Goal: Register for event/course

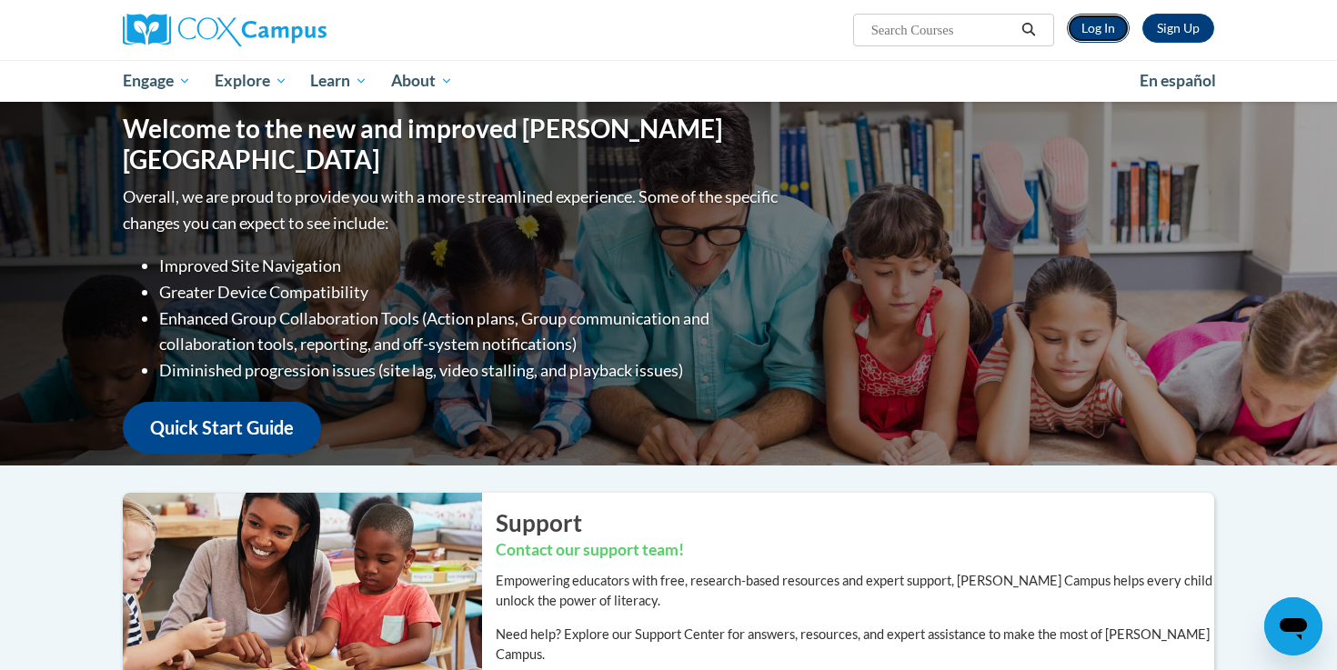
click at [1112, 21] on link "Log In" at bounding box center [1098, 28] width 63 height 29
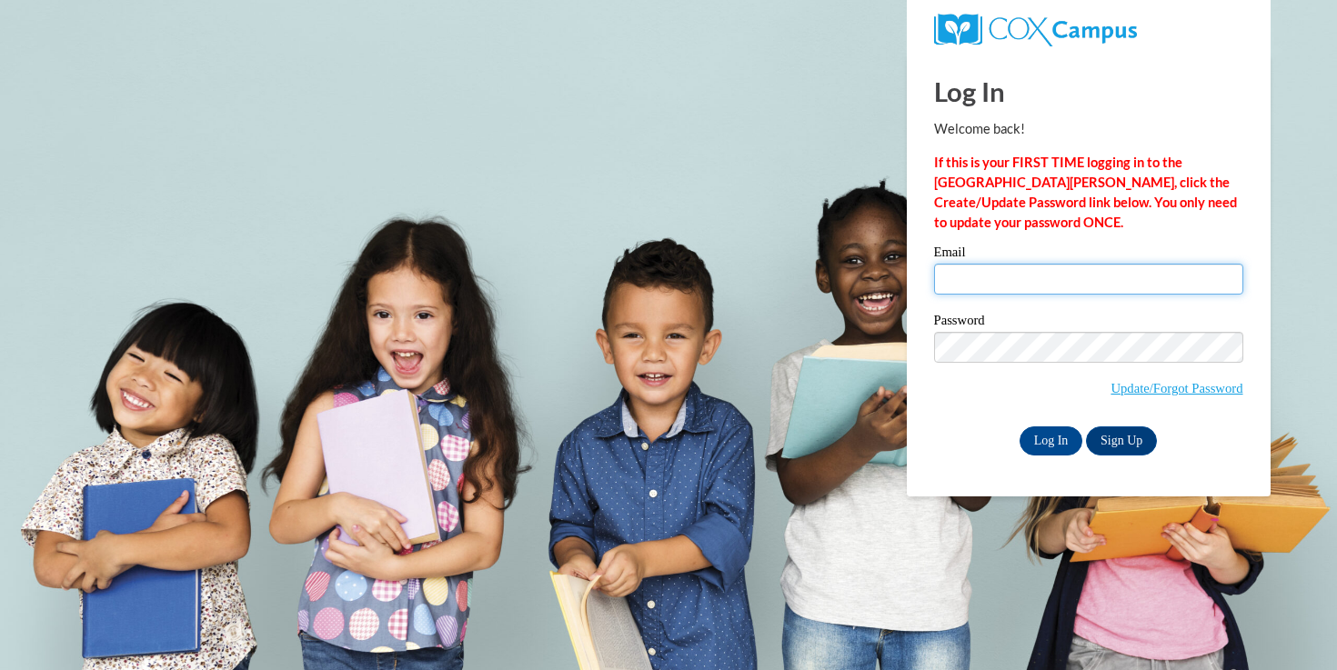
click at [961, 273] on input "Email" at bounding box center [1088, 279] width 309 height 31
type input "[EMAIL_ADDRESS][DOMAIN_NAME]"
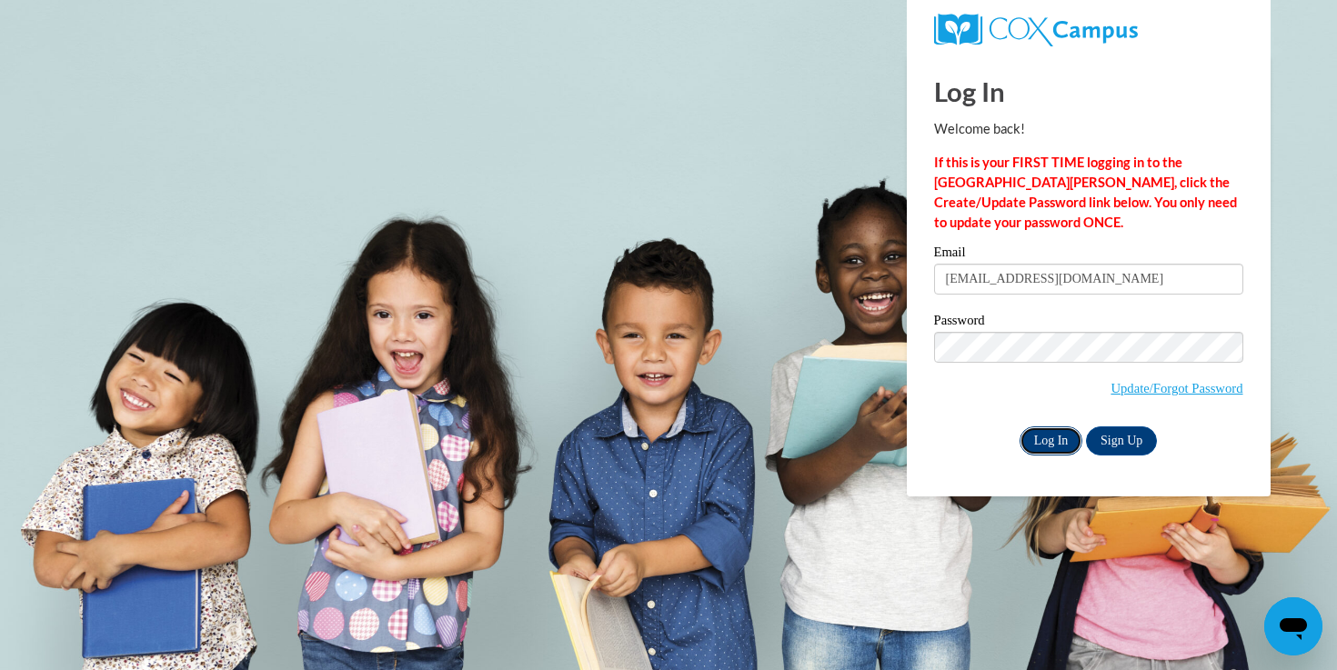
click at [1056, 440] on input "Log In" at bounding box center [1051, 440] width 64 height 29
click at [1048, 440] on input "Log In" at bounding box center [1051, 440] width 64 height 29
click at [1037, 446] on input "Log In" at bounding box center [1051, 440] width 64 height 29
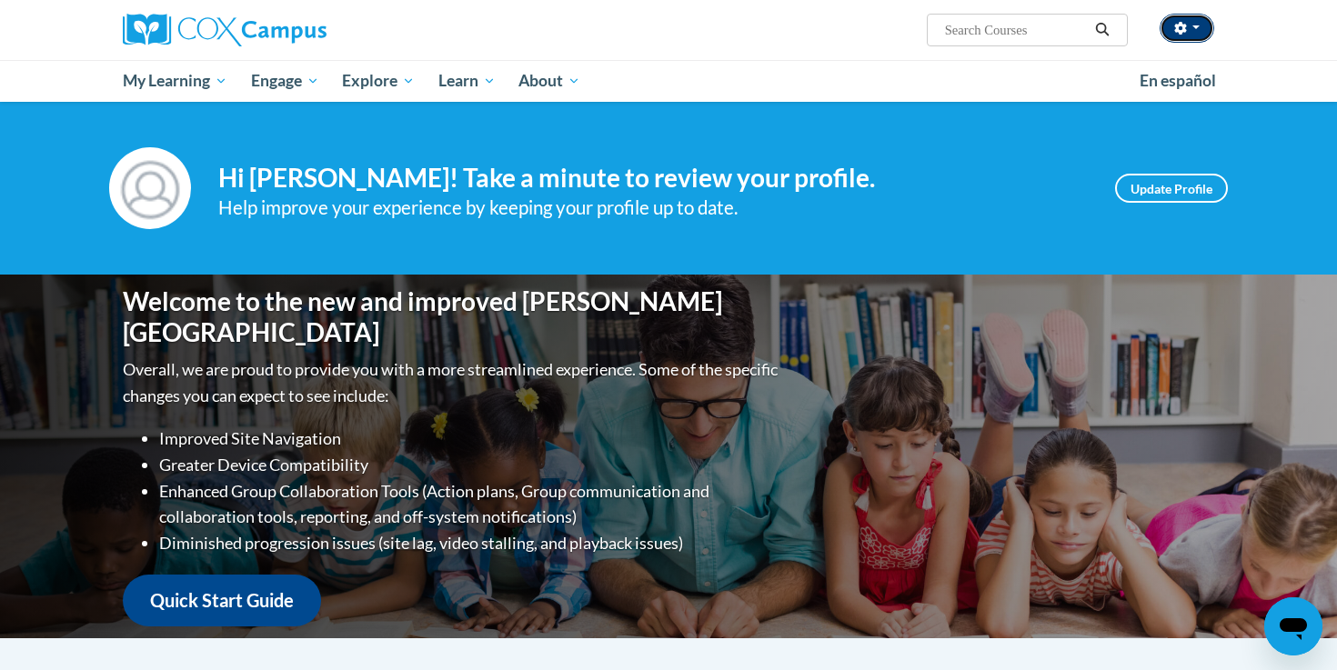
click at [1190, 32] on button "button" at bounding box center [1186, 28] width 55 height 29
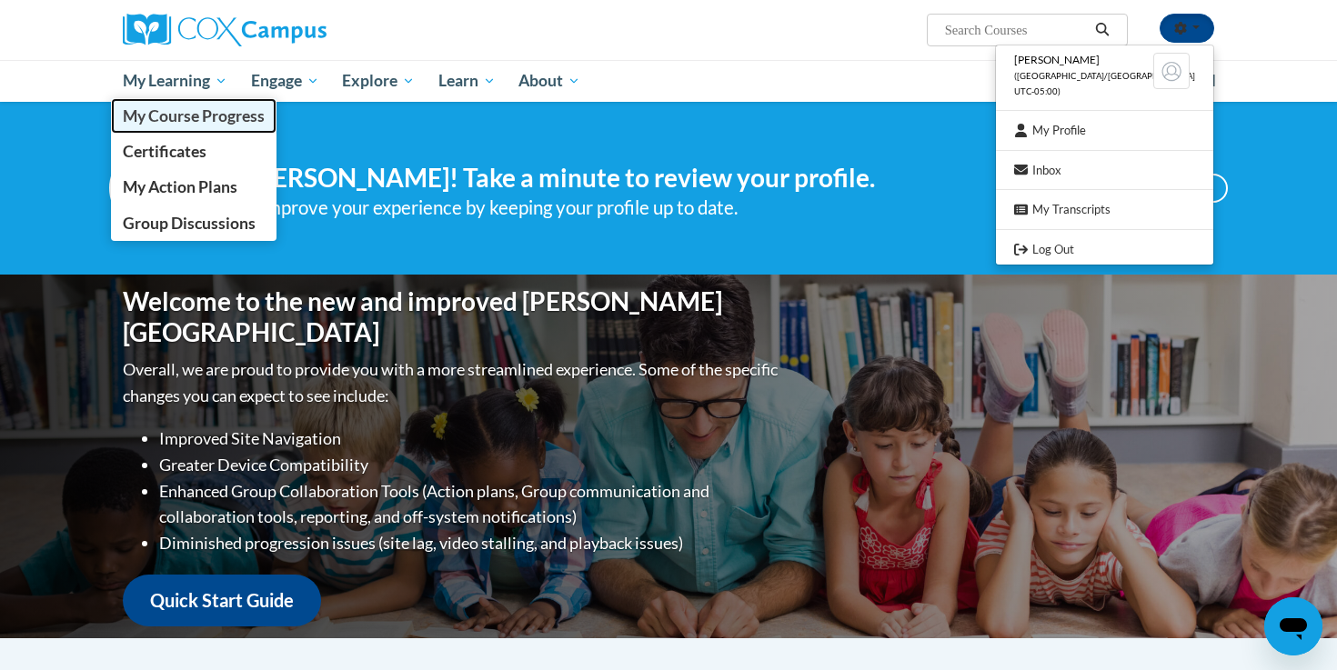
click at [193, 115] on span "My Course Progress" at bounding box center [194, 115] width 142 height 19
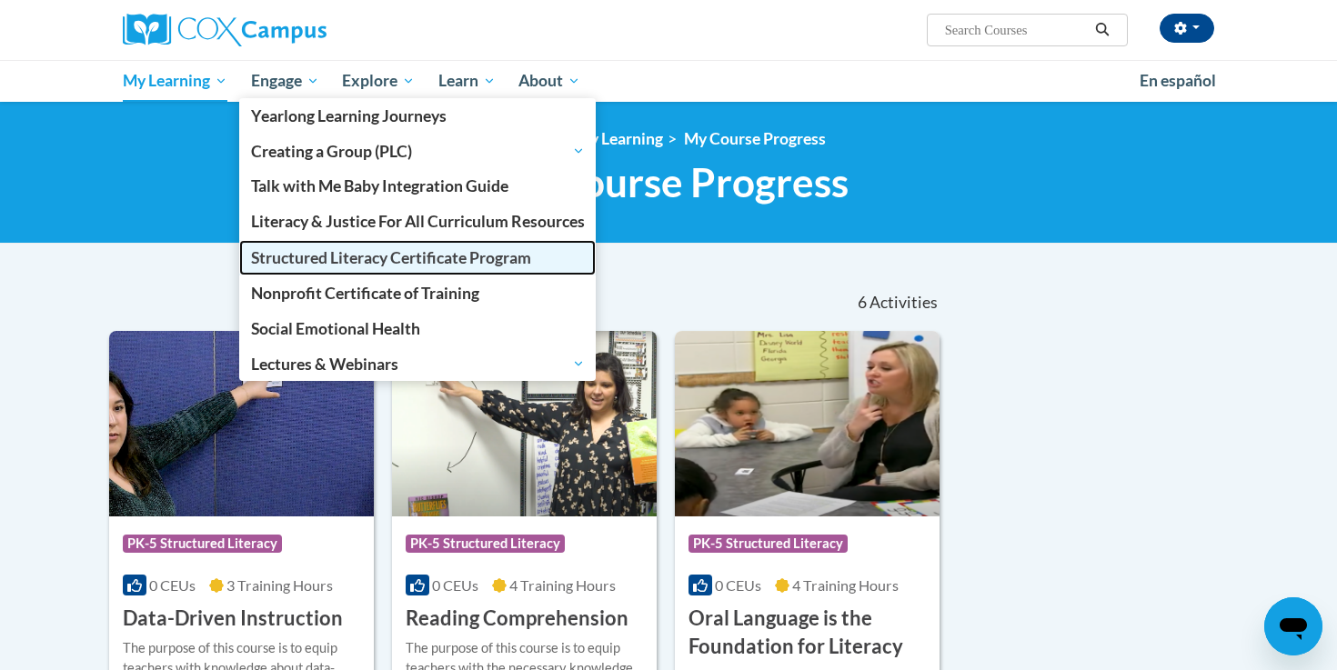
click at [313, 263] on span "Structured Literacy Certificate Program" at bounding box center [391, 257] width 280 height 19
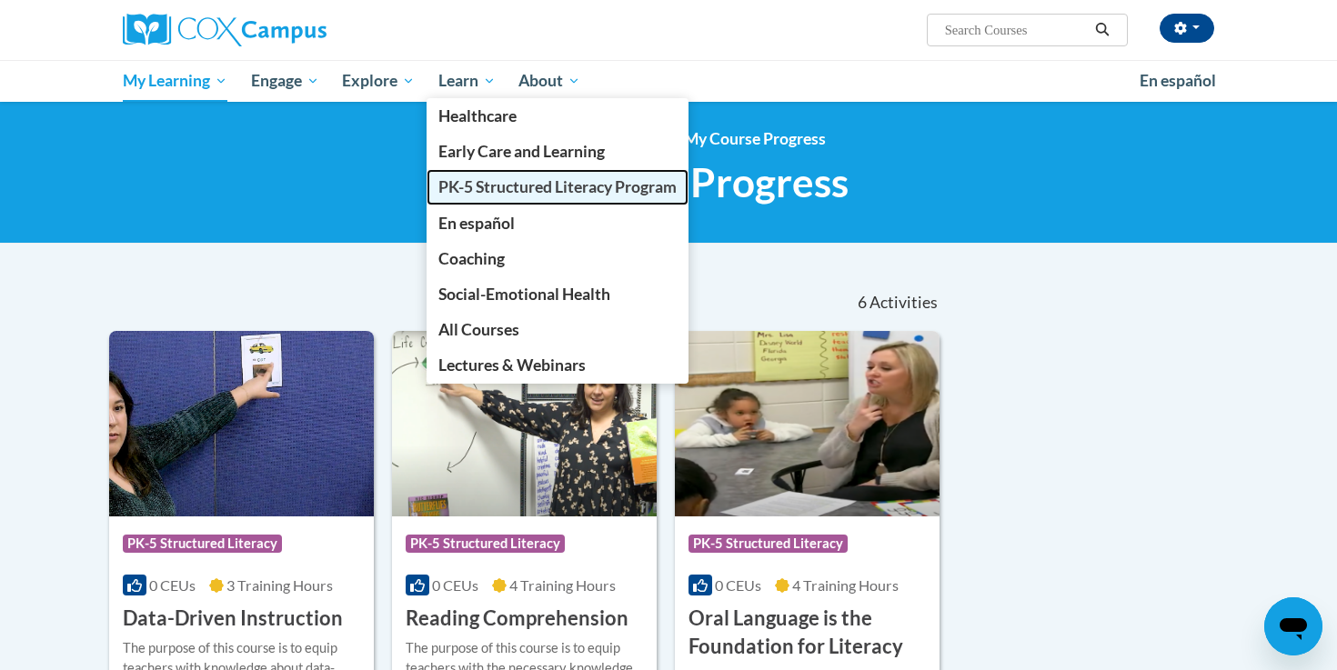
click at [467, 178] on span "PK-5 Structured Literacy Program" at bounding box center [557, 186] width 238 height 19
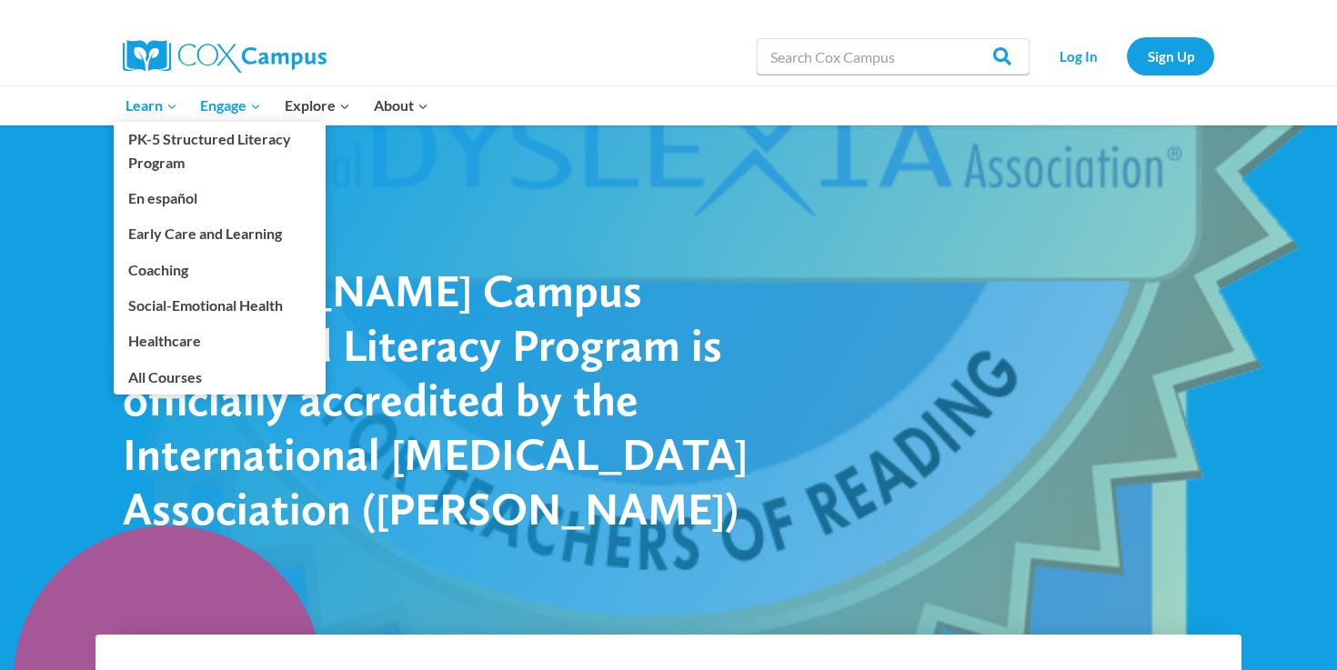
click at [152, 104] on span "Learn Expand" at bounding box center [151, 106] width 52 height 24
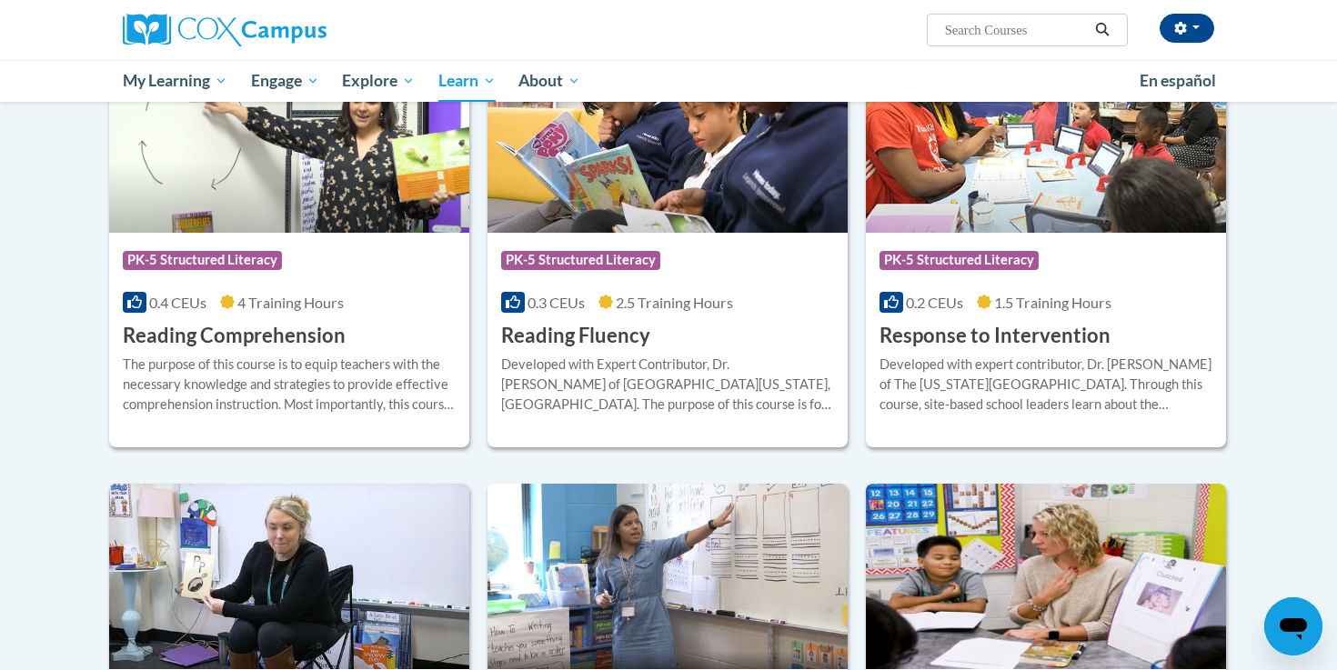
scroll to position [1609, 0]
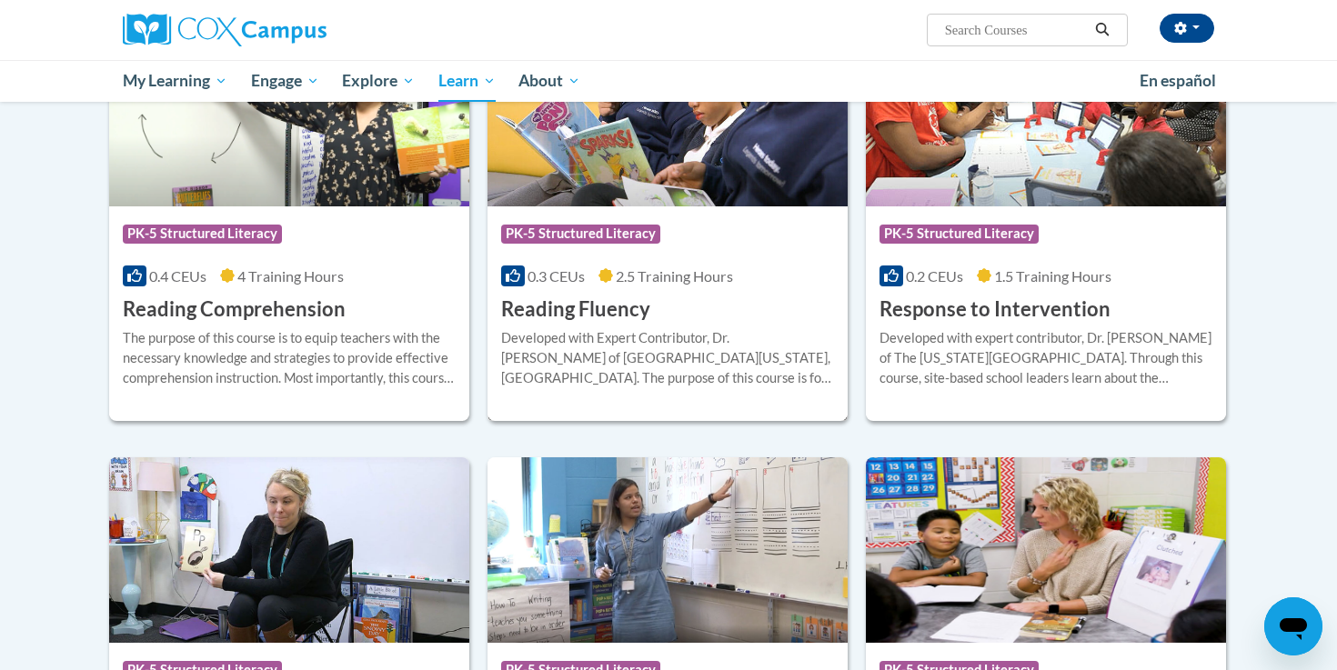
click at [587, 310] on h3 "Reading Fluency" at bounding box center [575, 310] width 149 height 28
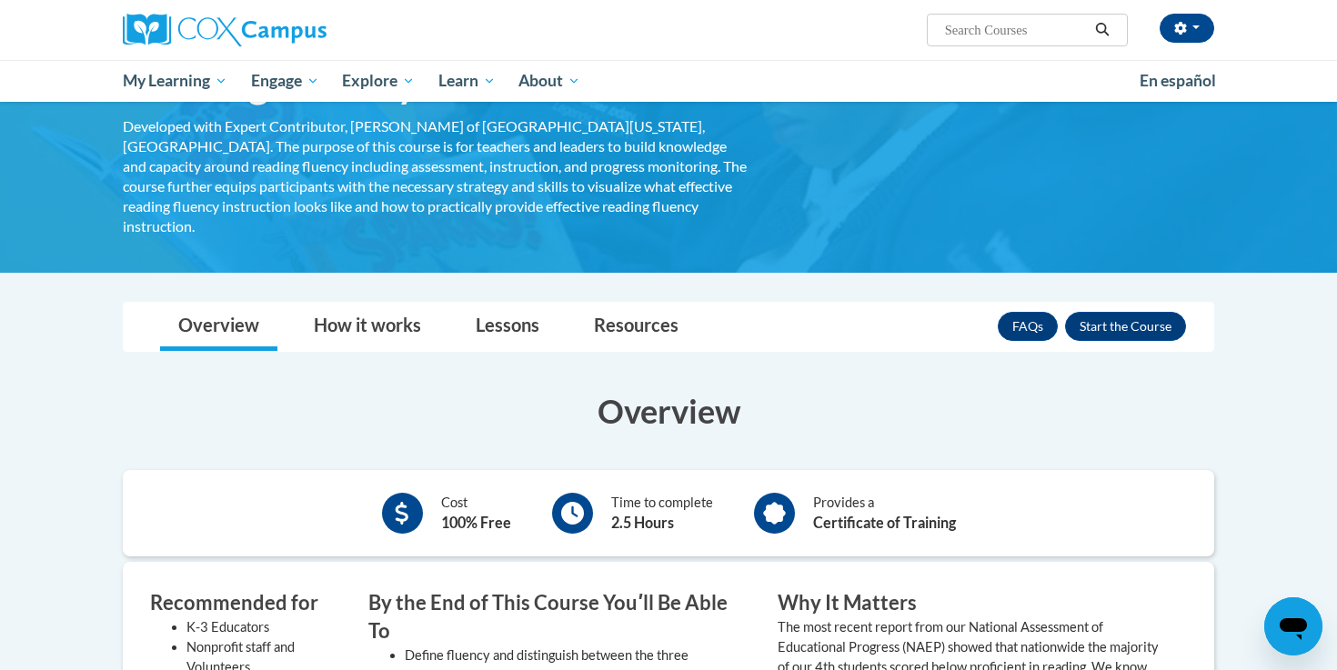
scroll to position [83, 0]
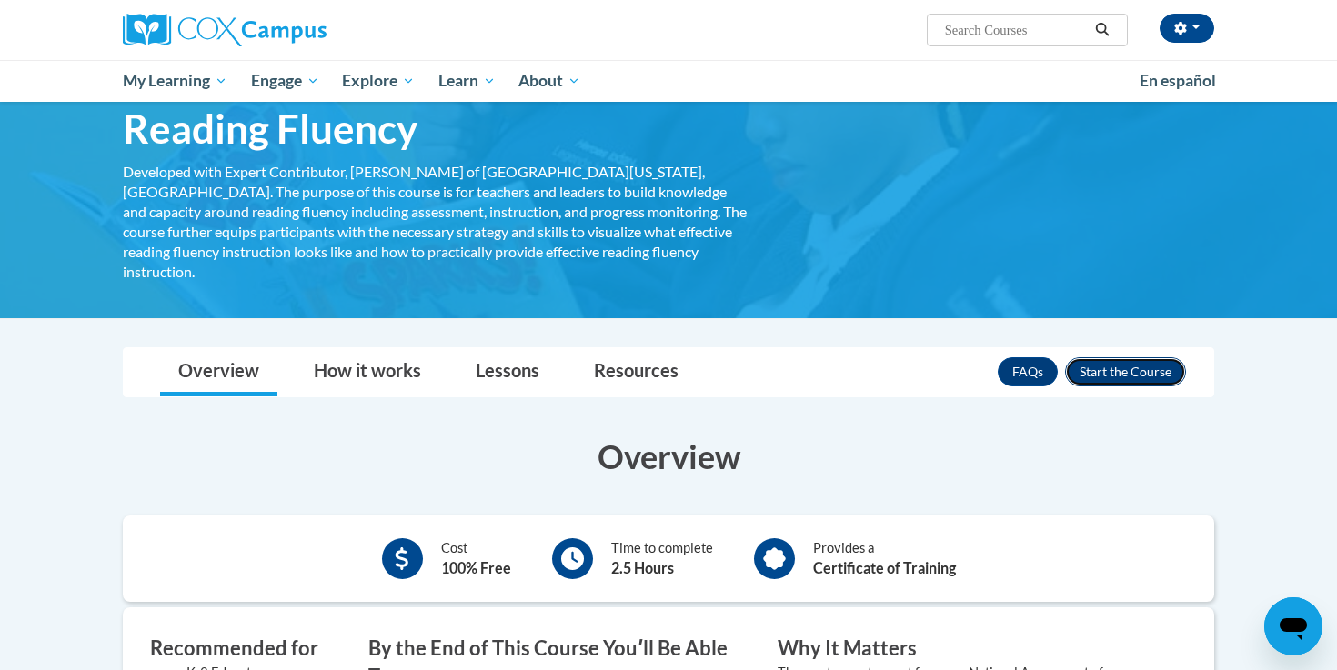
click at [1118, 357] on button "Enroll" at bounding box center [1125, 371] width 121 height 29
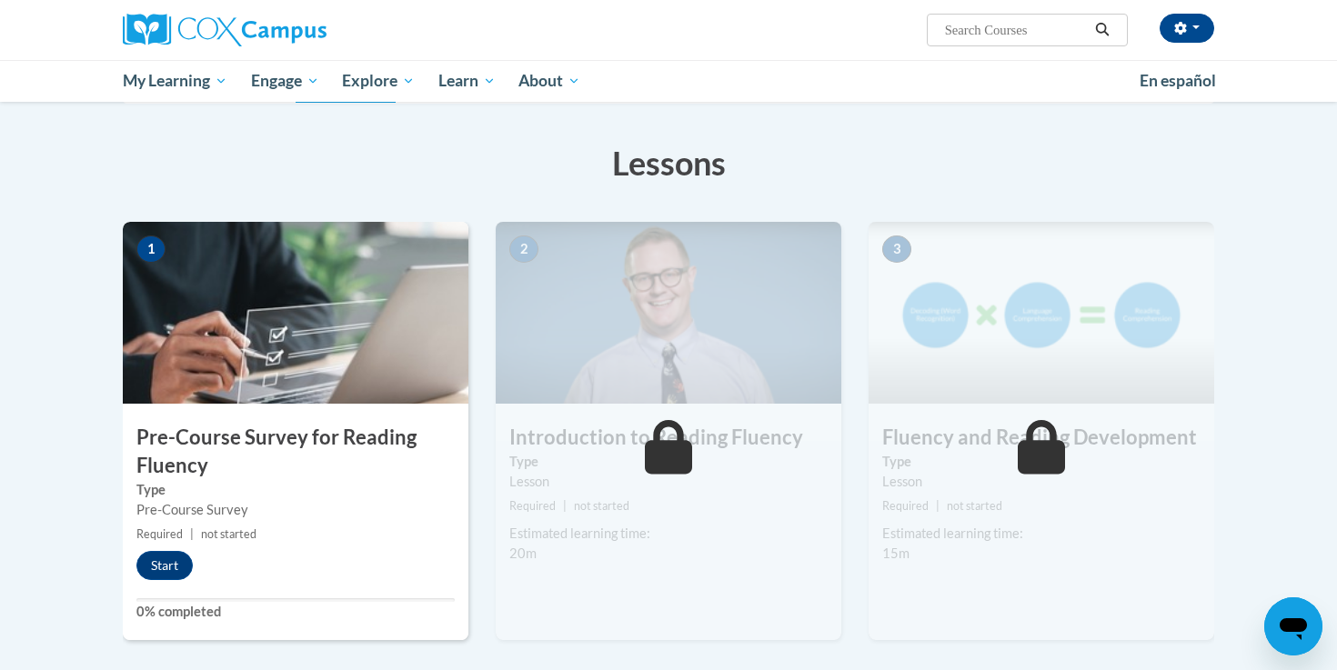
scroll to position [222, 0]
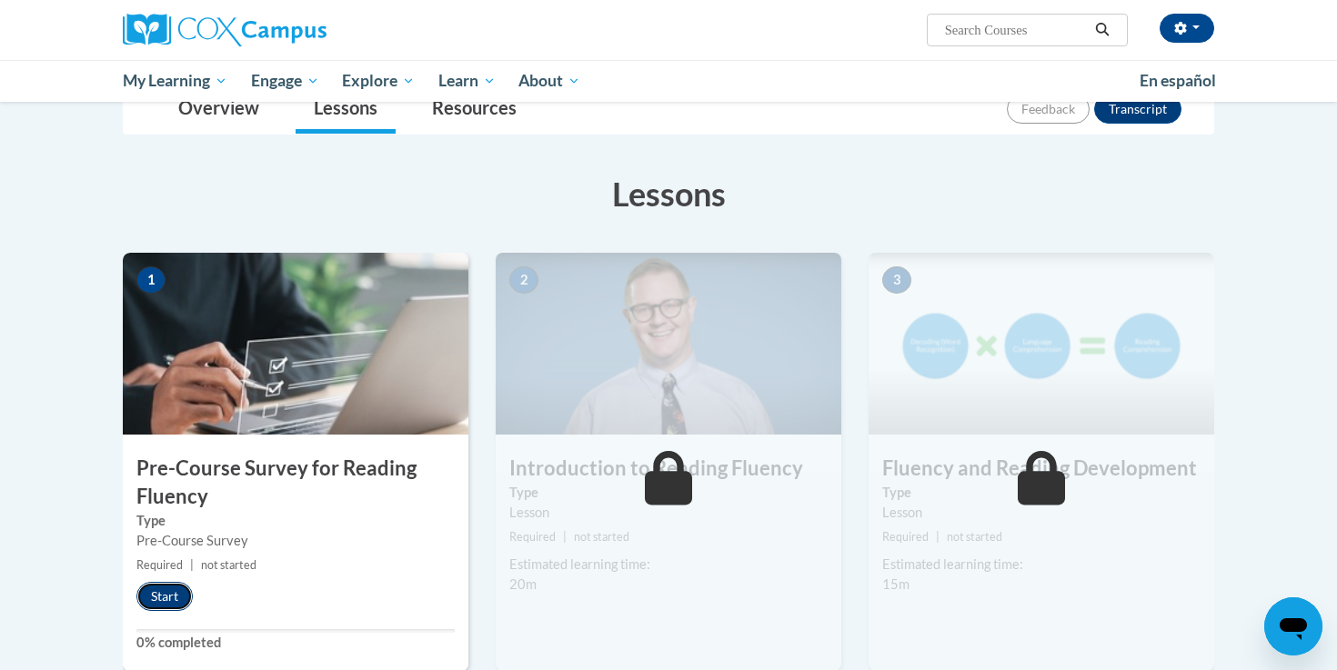
click at [171, 594] on button "Start" at bounding box center [164, 596] width 56 height 29
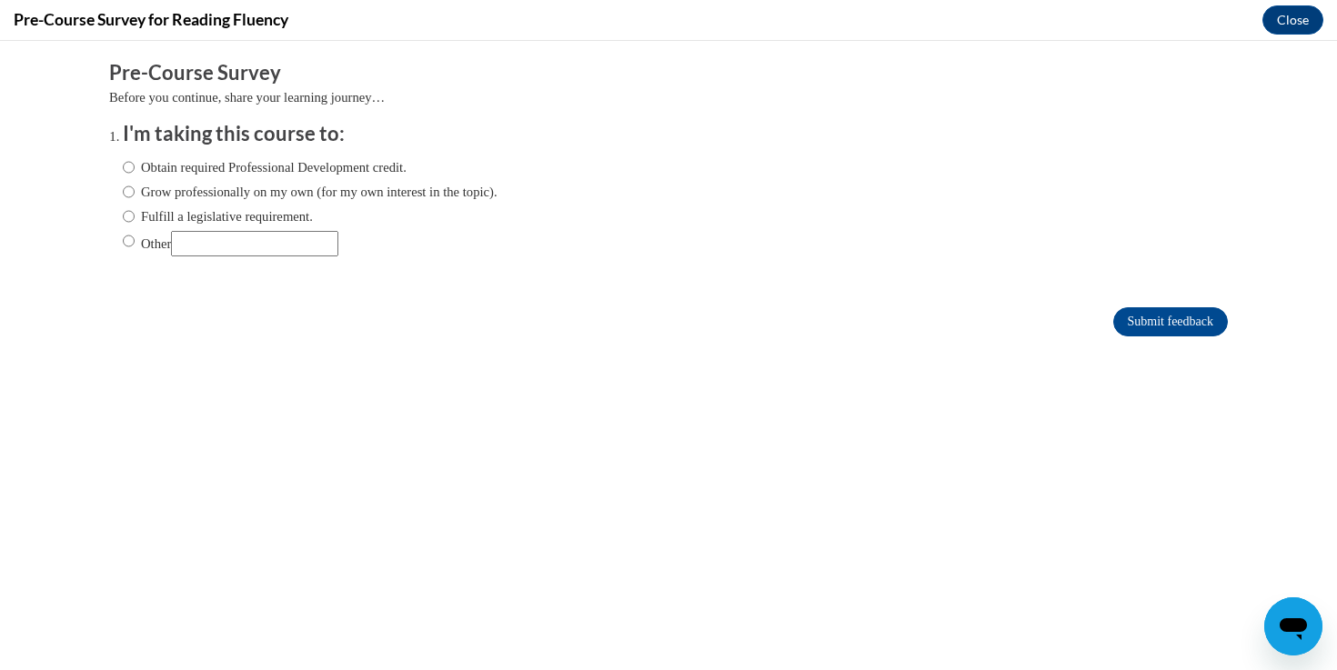
scroll to position [0, 0]
click at [163, 220] on label "Fulfill a legislative requirement." at bounding box center [218, 216] width 190 height 20
click at [135, 220] on input "Fulfill a legislative requirement." at bounding box center [129, 216] width 12 height 20
radio input "true"
click at [1174, 316] on input "Submit feedback" at bounding box center [1170, 321] width 115 height 29
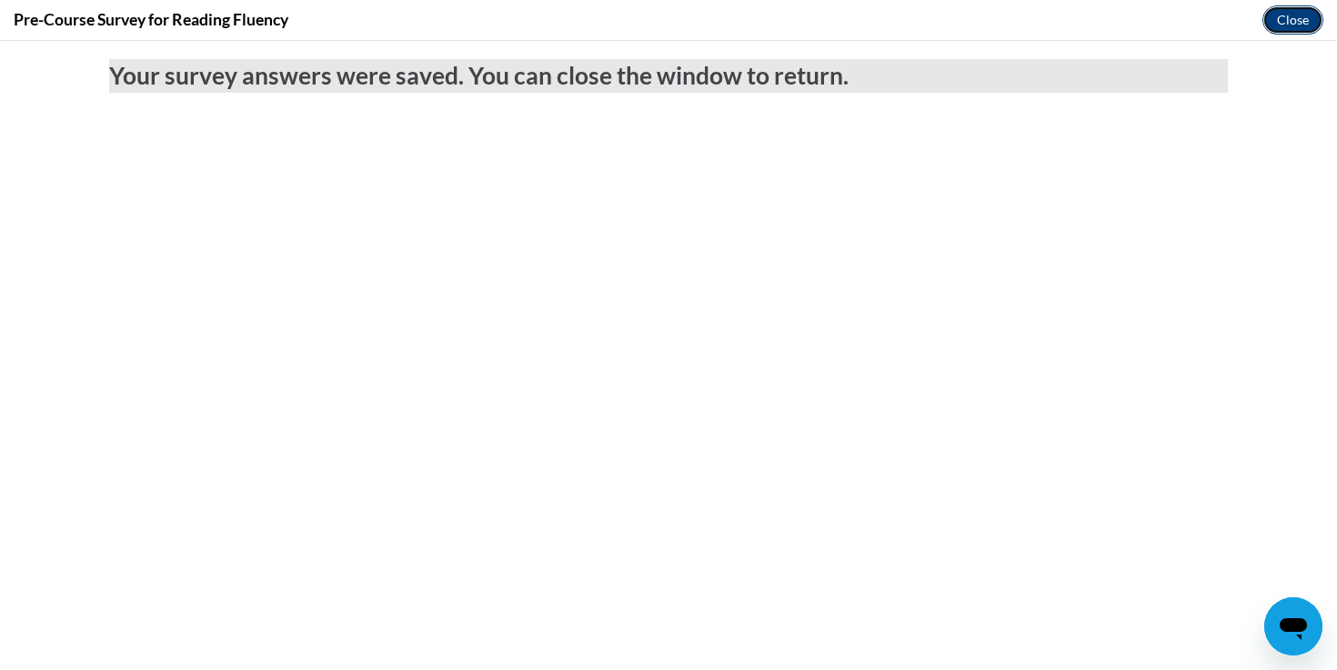
click at [1288, 32] on button "Close" at bounding box center [1292, 19] width 61 height 29
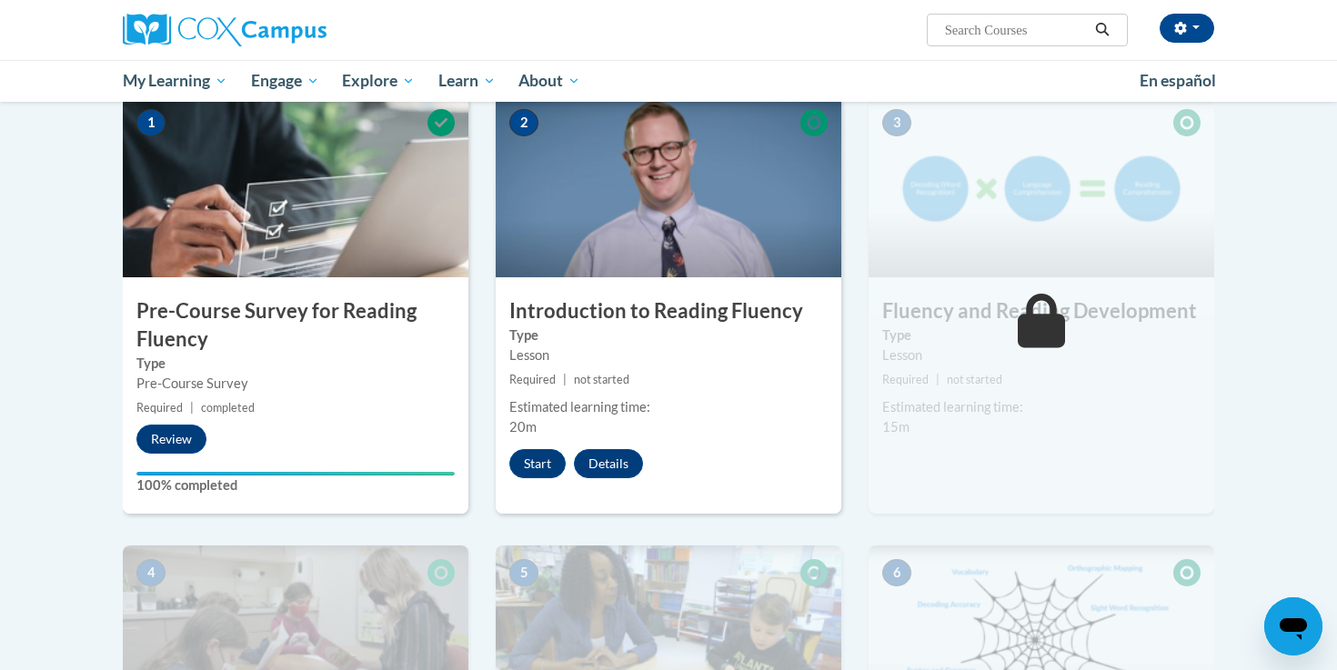
scroll to position [404, 0]
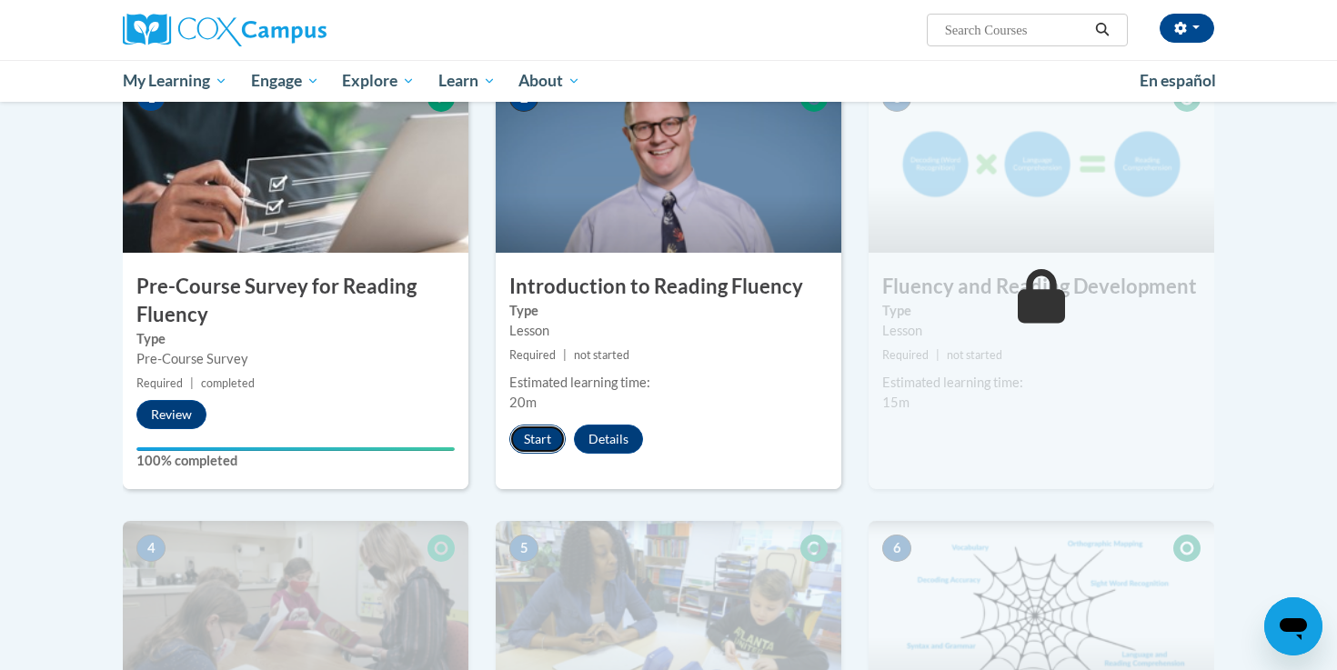
click at [518, 440] on button "Start" at bounding box center [537, 439] width 56 height 29
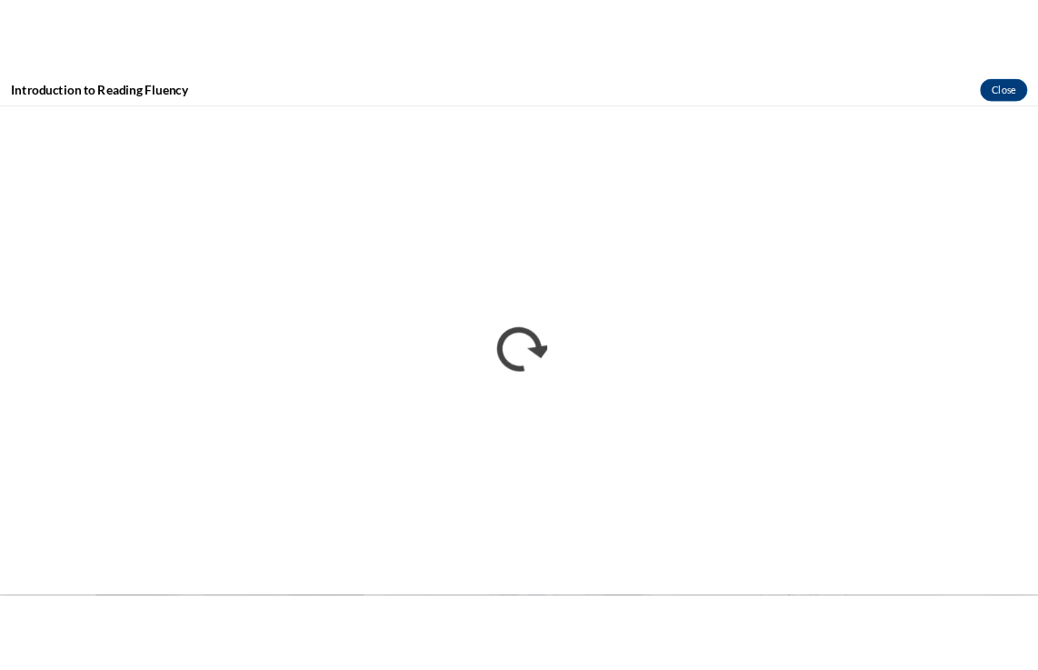
scroll to position [0, 0]
